Goal: Subscribe to service/newsletter

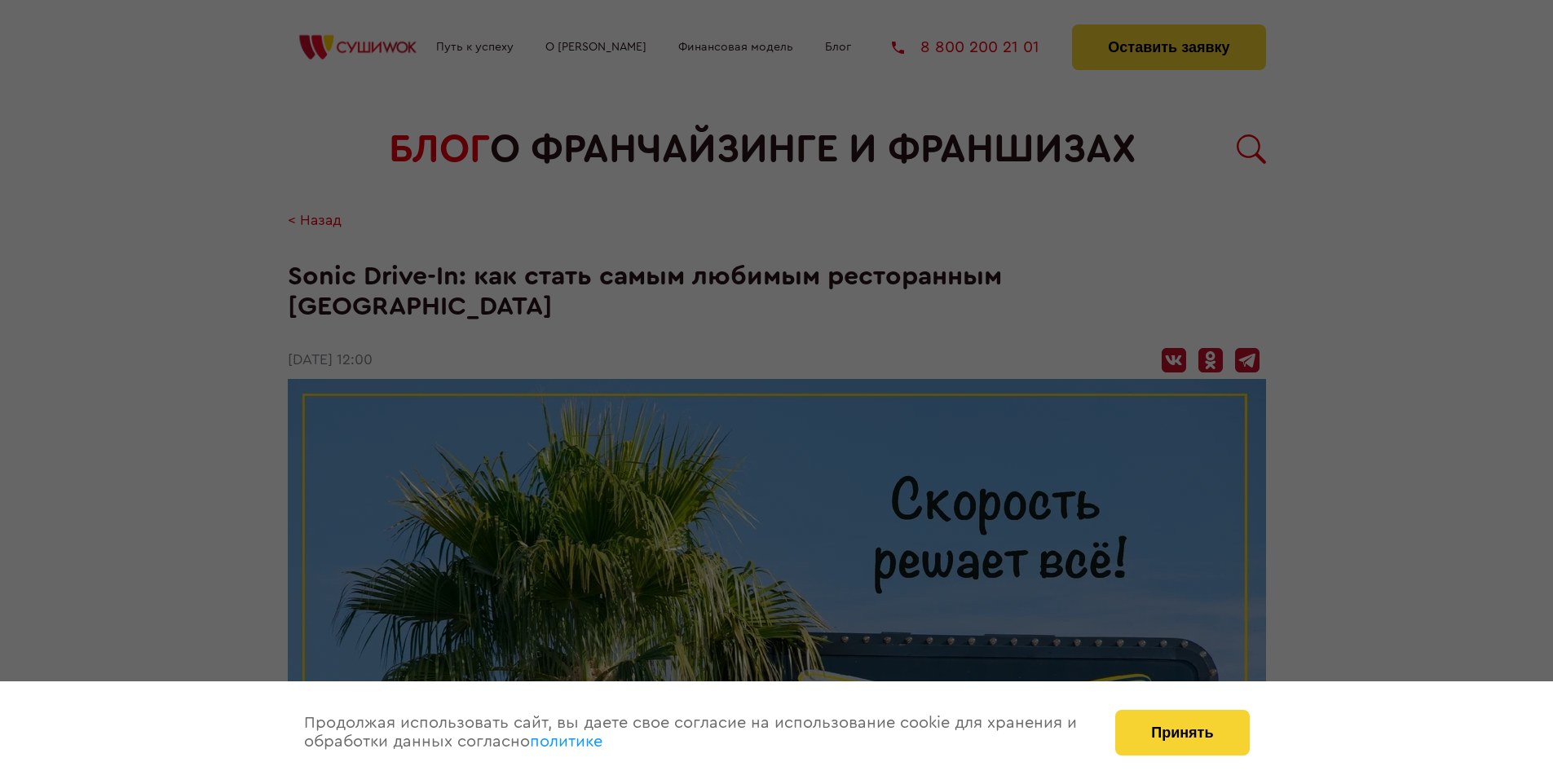
scroll to position [3111, 0]
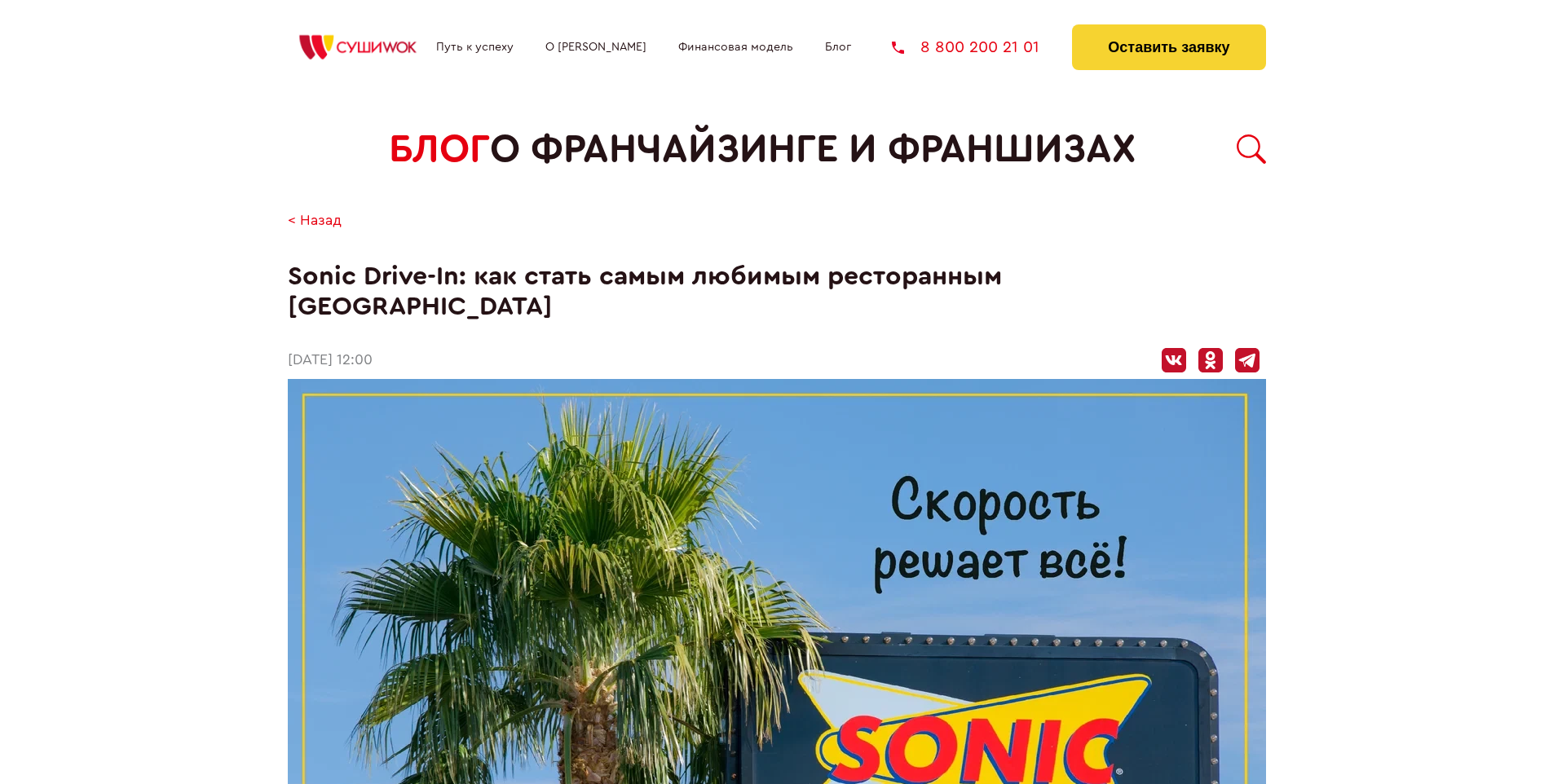
scroll to position [3111, 0]
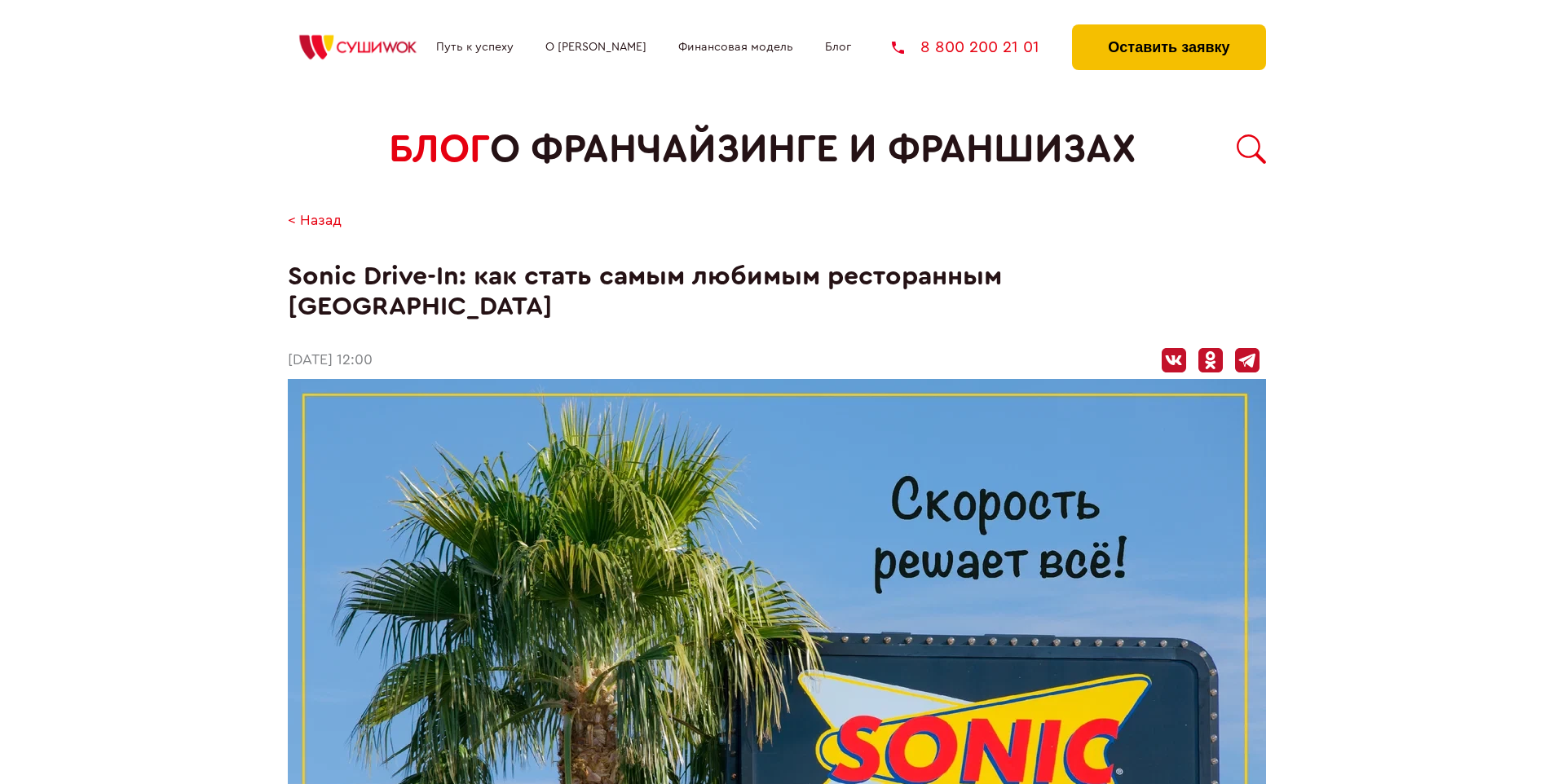
click at [1168, 29] on button "Оставить заявку" at bounding box center [1168, 47] width 193 height 45
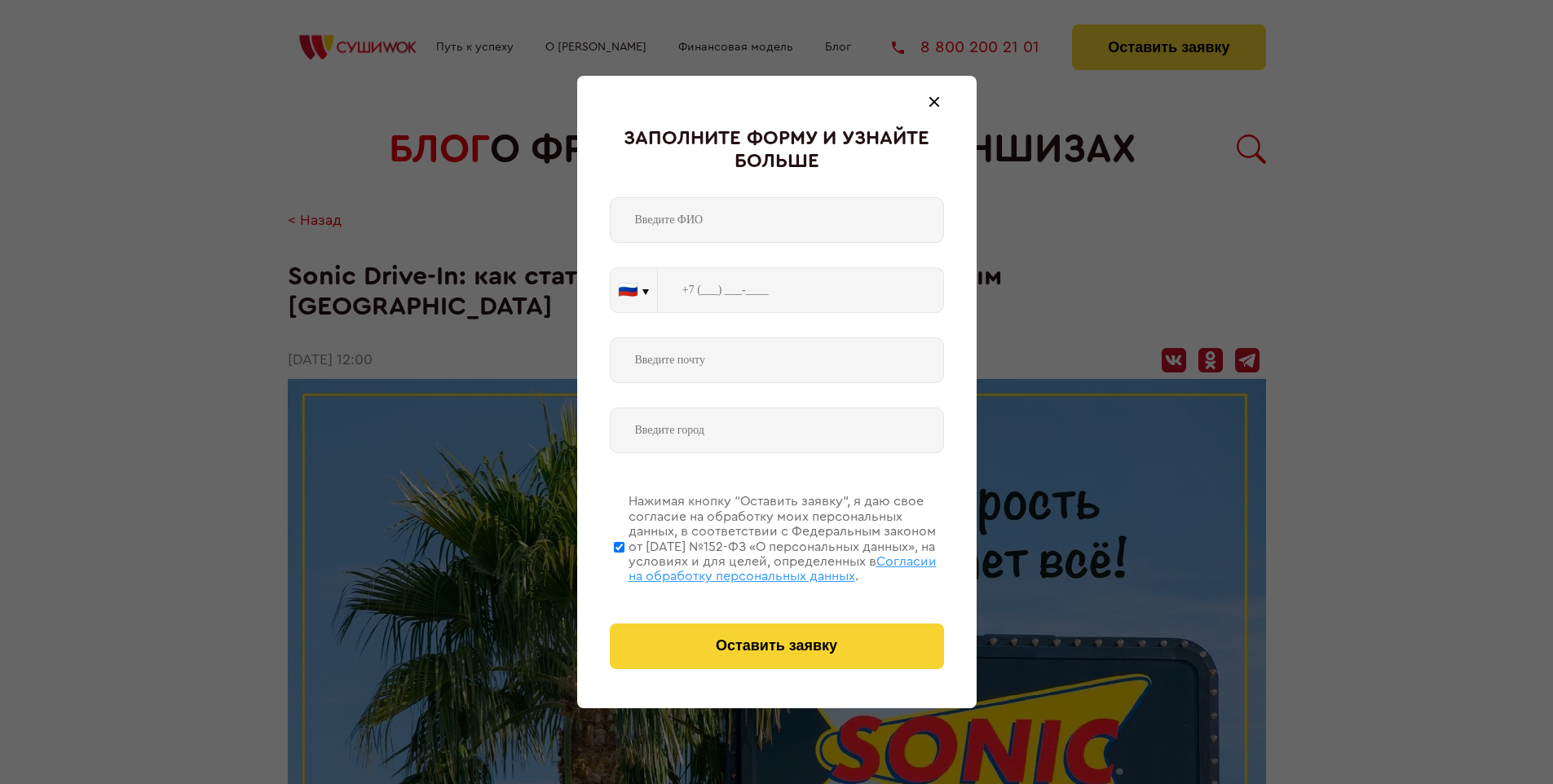
click at [756, 566] on span "Согласии на обработку персональных данных" at bounding box center [782, 569] width 308 height 28
click at [625, 566] on input "Нажимая кнопку “Оставить заявку”, я даю свое согласие на обработку моих персона…" at bounding box center [619, 546] width 10 height 130
checkbox input "false"
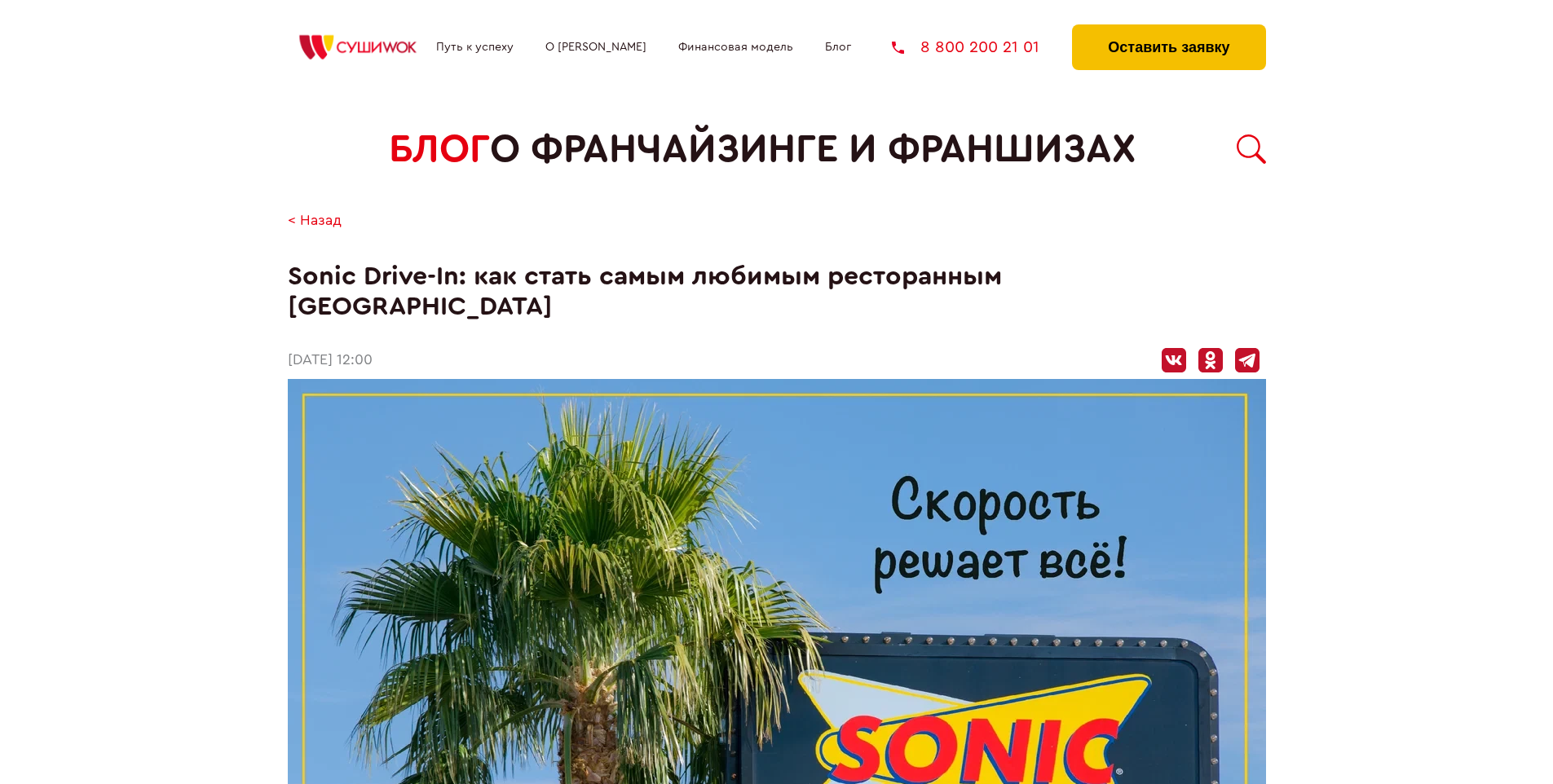
click at [1168, 29] on button "Оставить заявку" at bounding box center [1168, 47] width 193 height 45
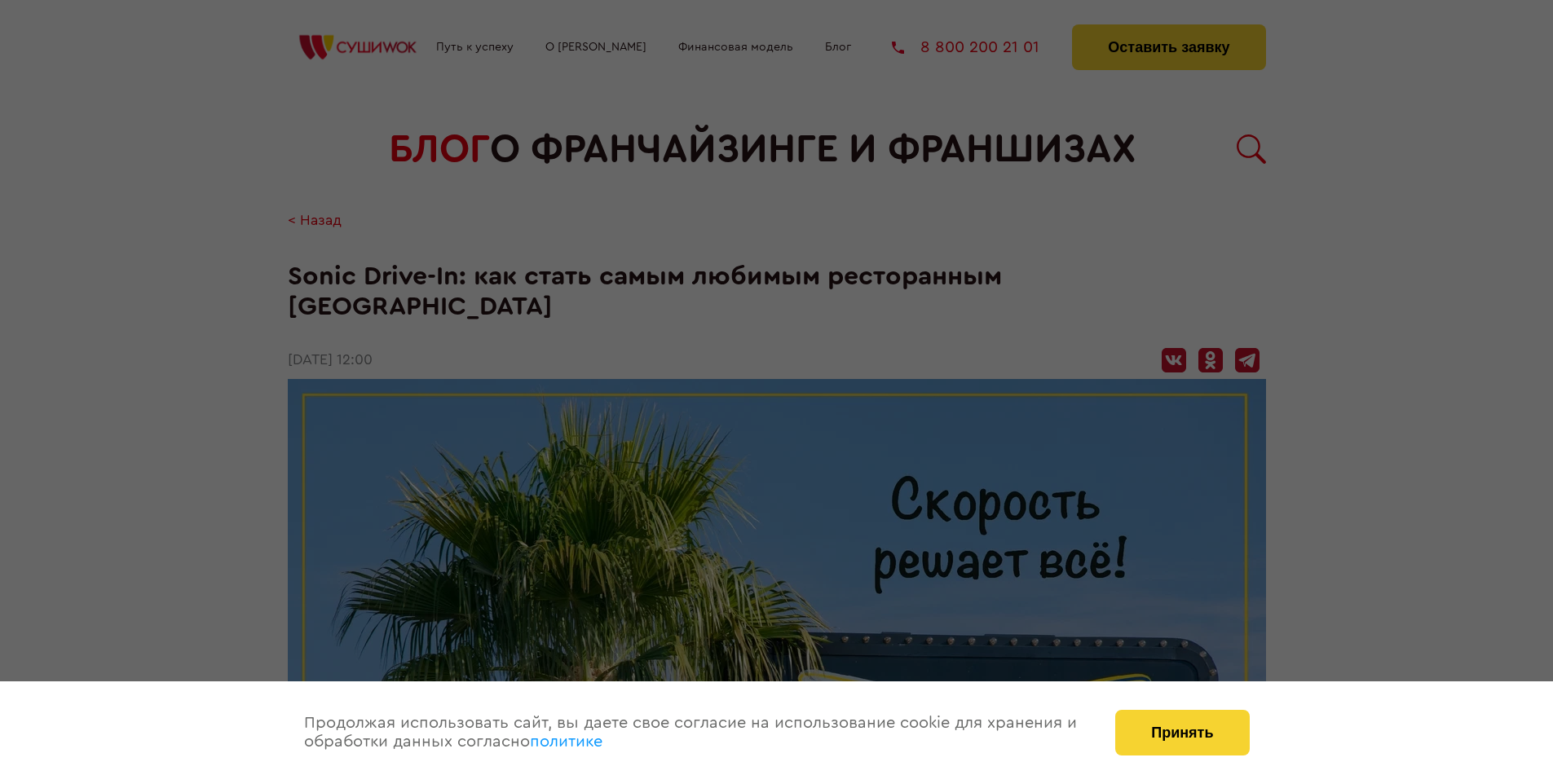
scroll to position [3111, 0]
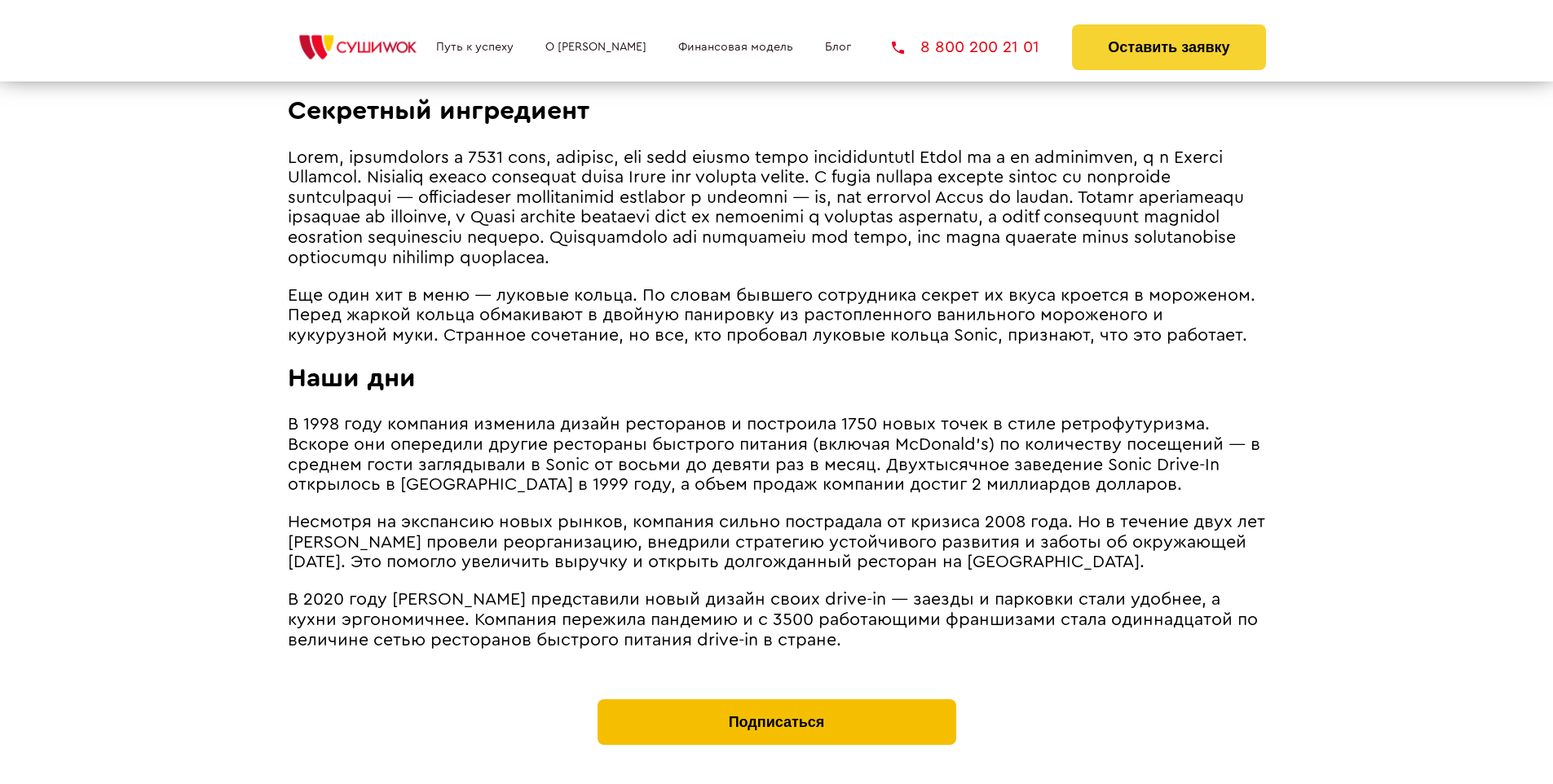
click at [776, 699] on button "Подписаться" at bounding box center [776, 722] width 359 height 45
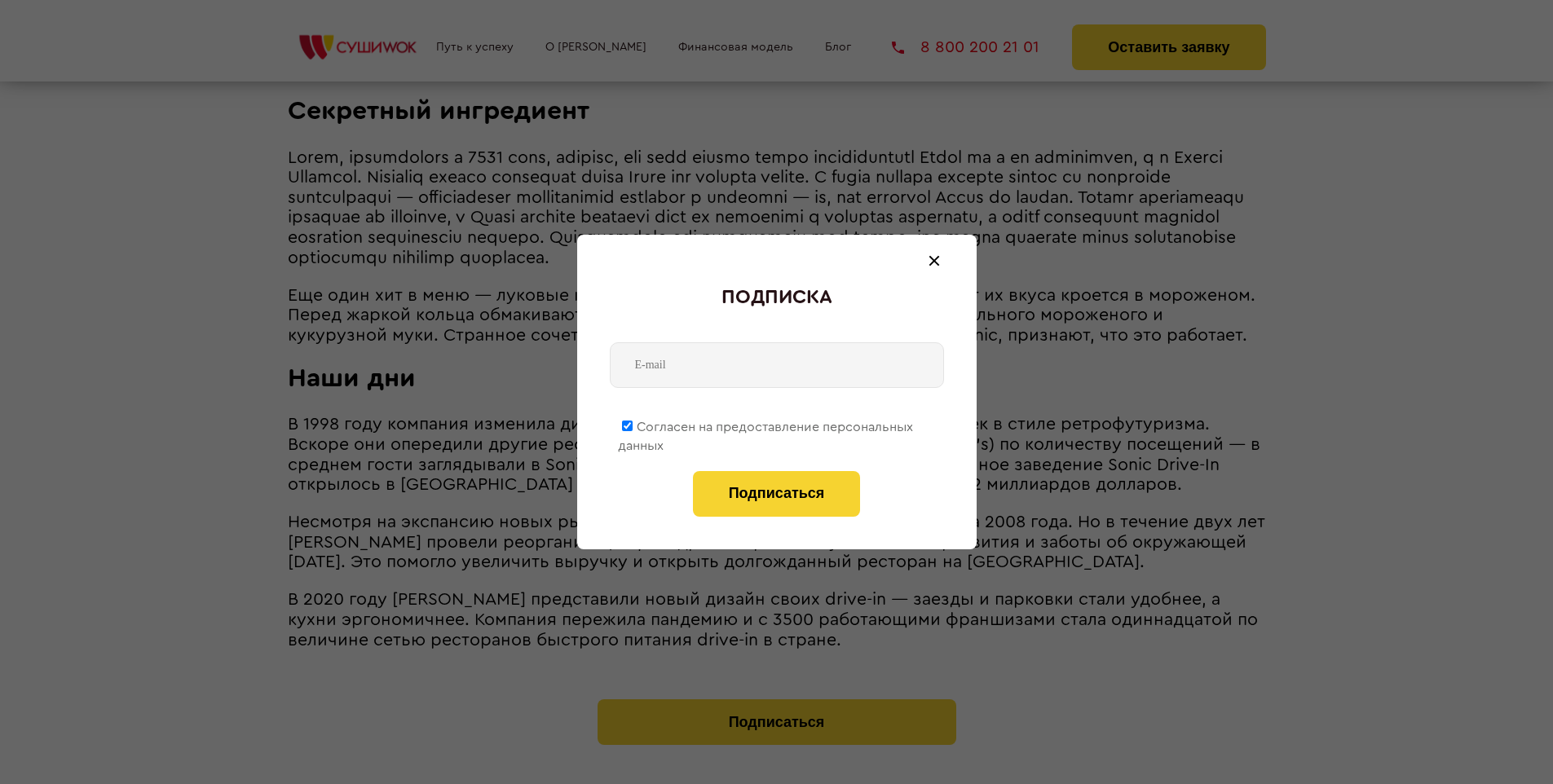
click at [766, 424] on span "Согласен на предоставление персональных данных" at bounding box center [765, 436] width 295 height 31
click at [633, 424] on input "Согласен на предоставление персональных данных" at bounding box center [627, 426] width 10 height 10
checkbox input "false"
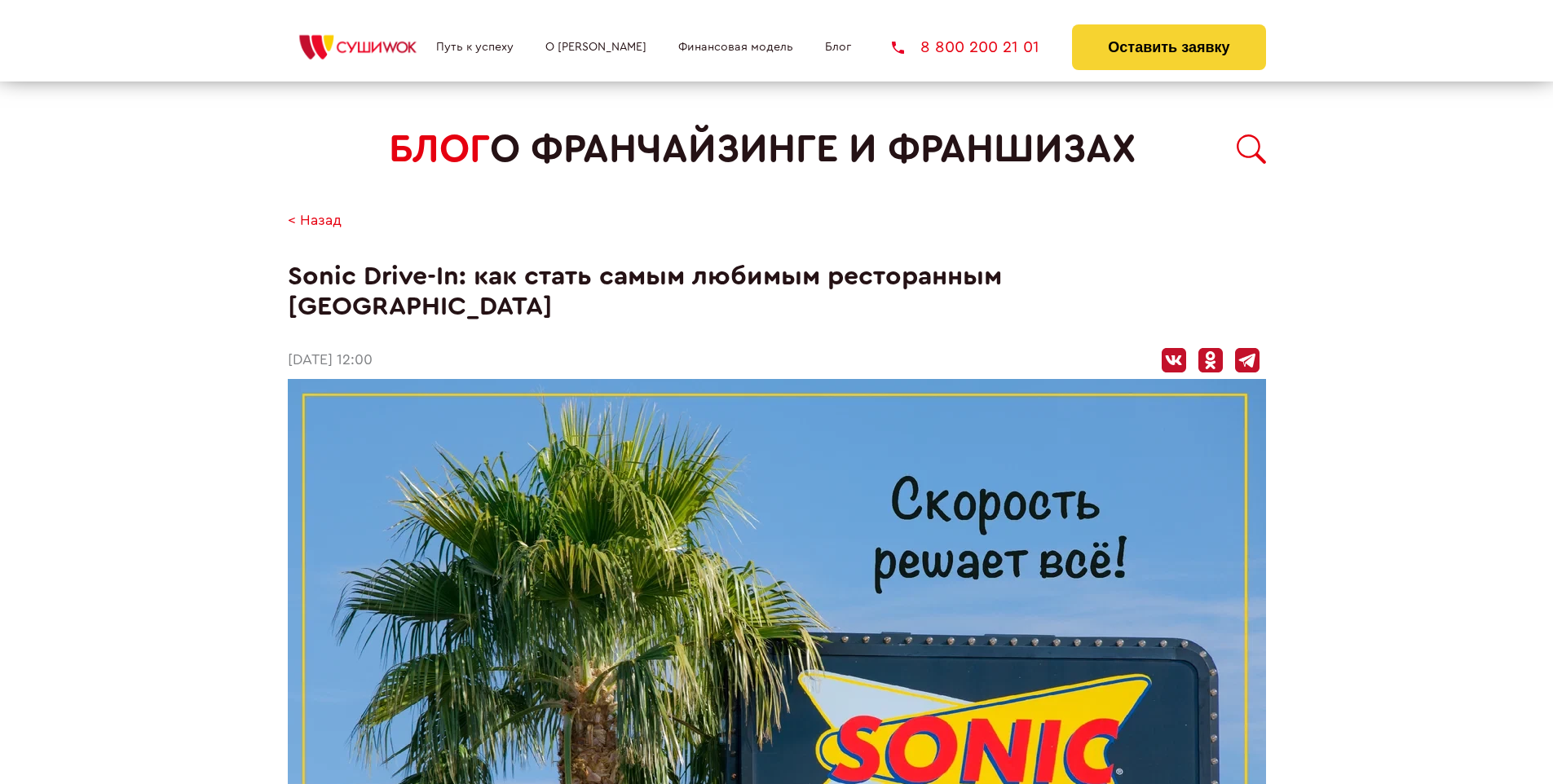
scroll to position [3111, 0]
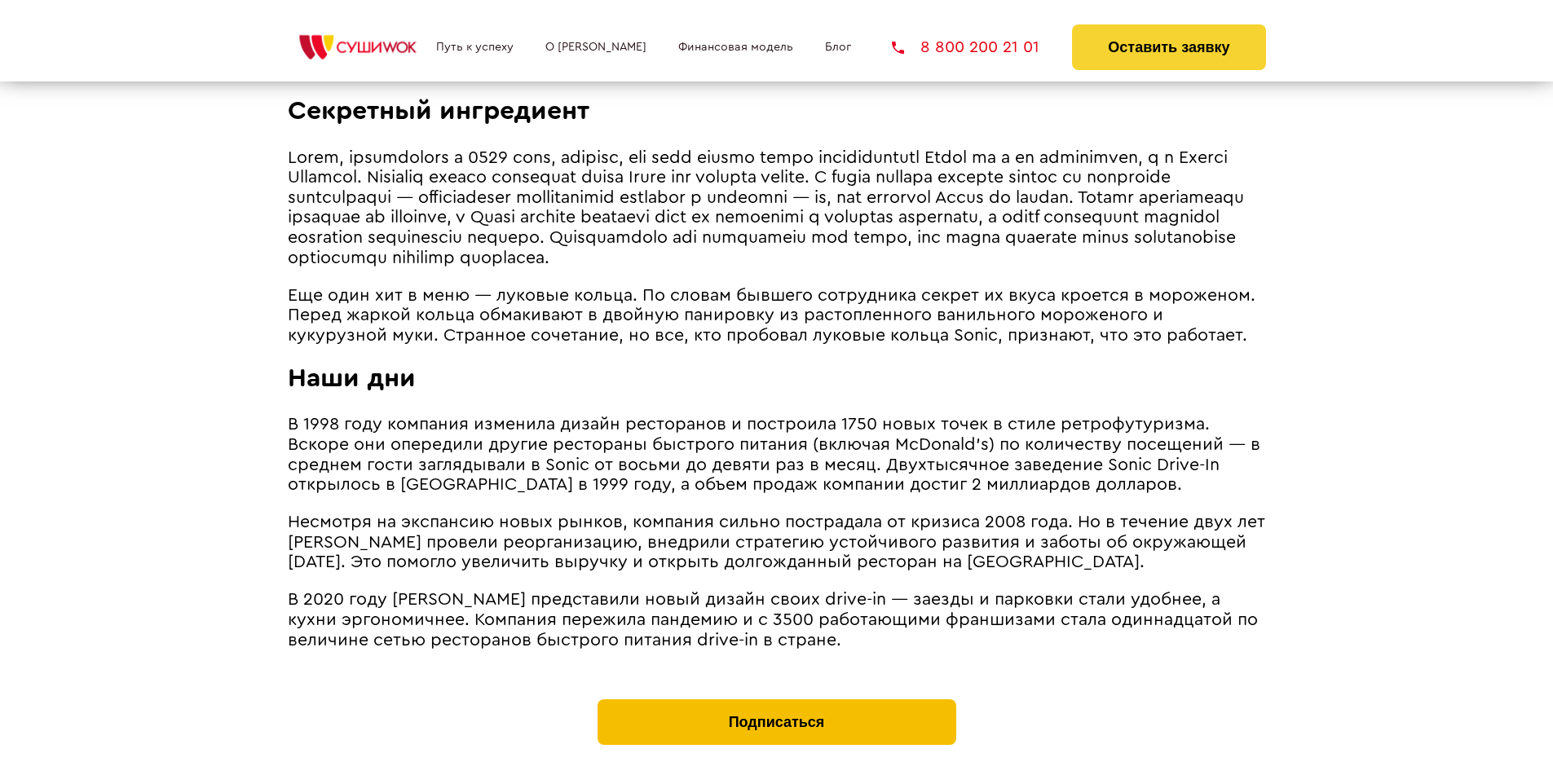
click at [776, 699] on button "Подписаться" at bounding box center [776, 722] width 359 height 45
